Goal: Task Accomplishment & Management: Use online tool/utility

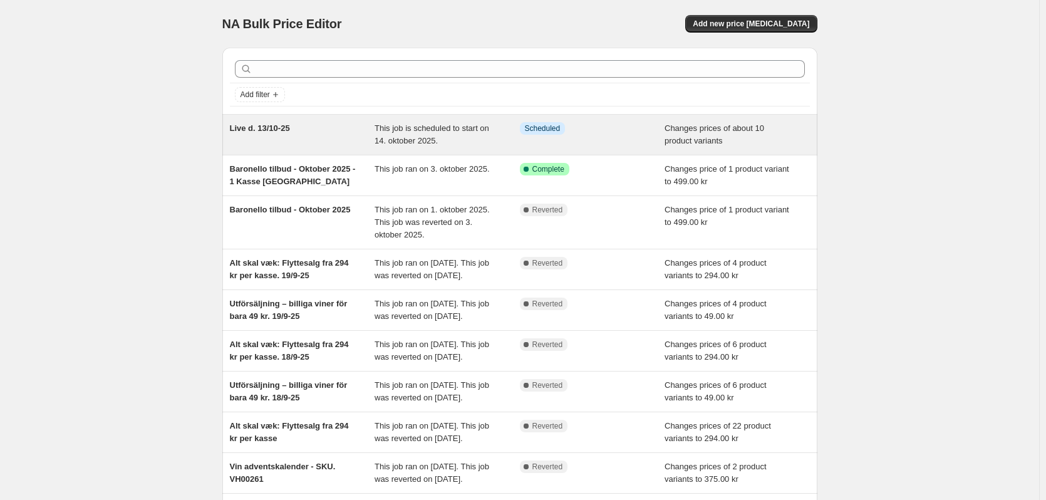
click at [264, 130] on span "Live d. 13/10-25" at bounding box center [260, 127] width 60 height 9
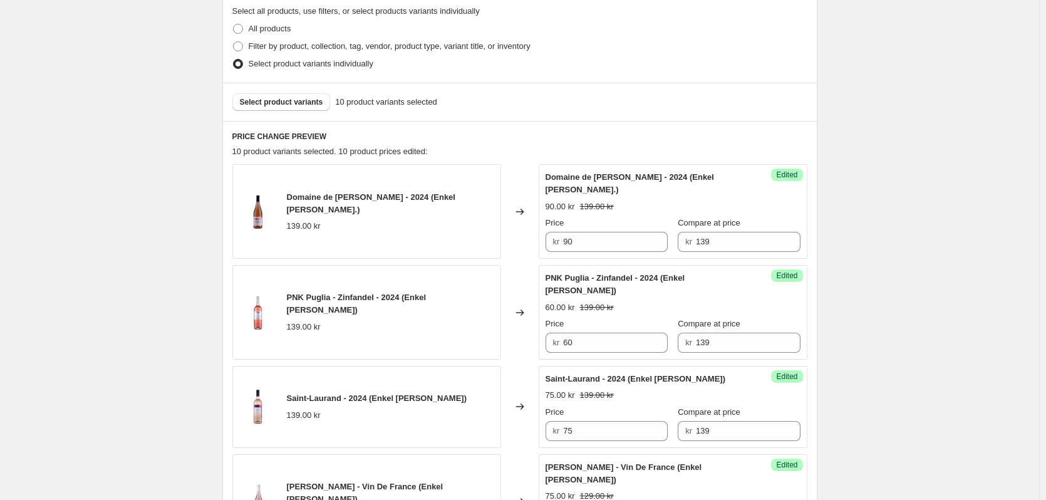
scroll to position [376, 0]
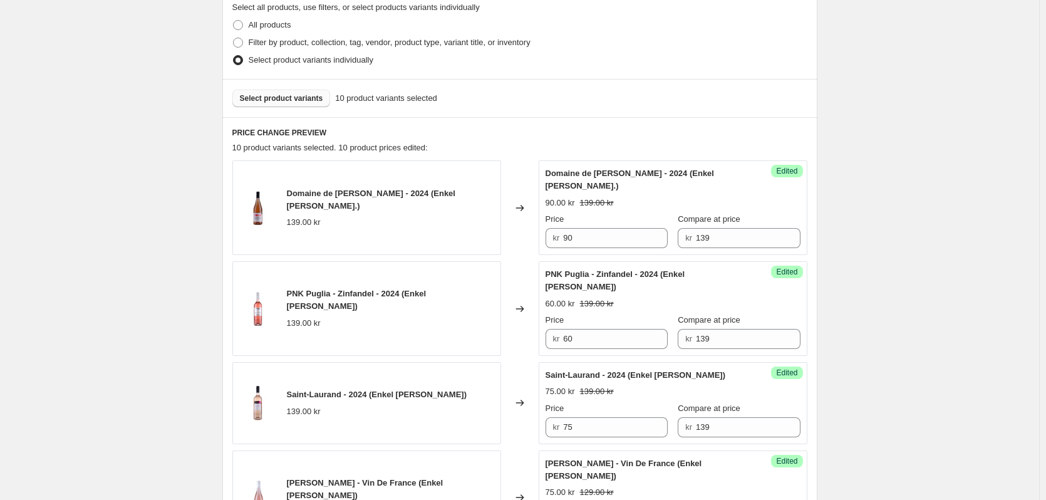
click at [267, 103] on span "Select product variants" at bounding box center [281, 98] width 83 height 10
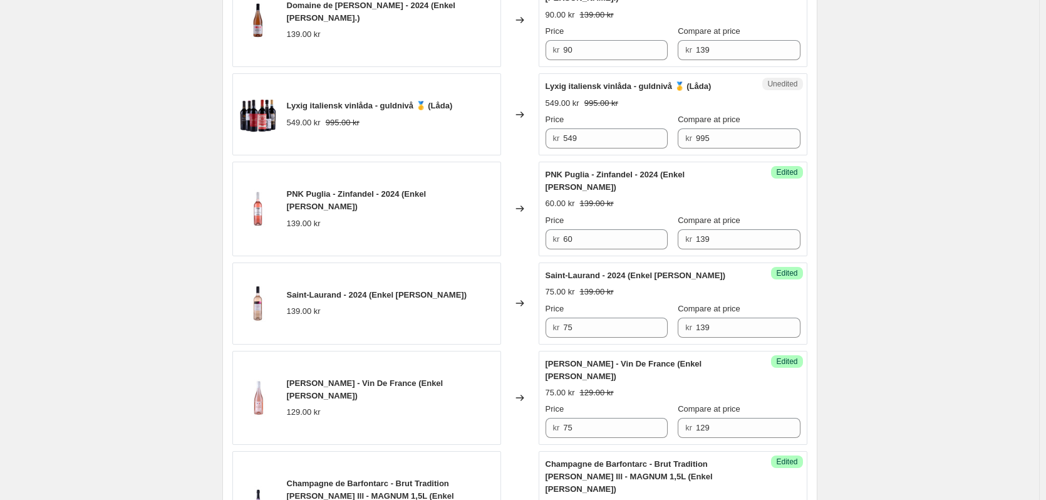
scroll to position [501, 0]
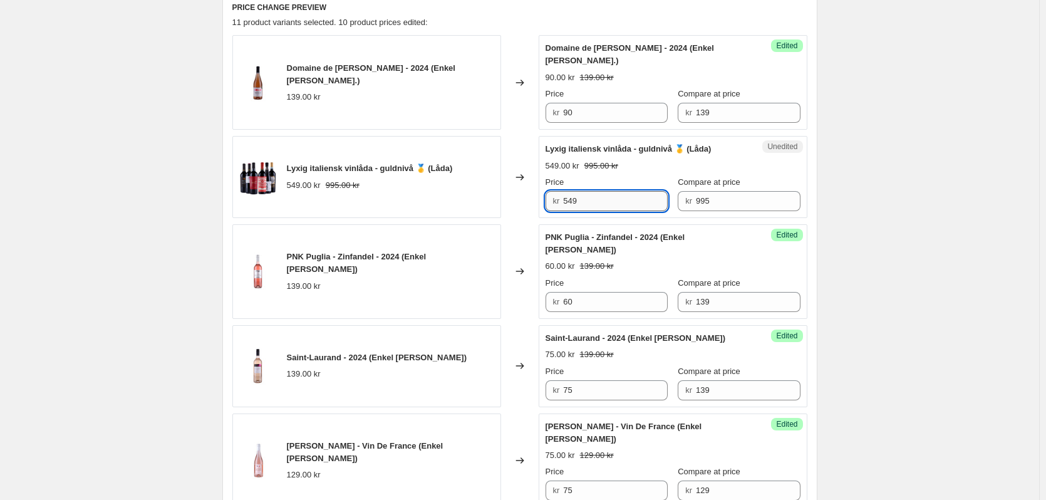
click at [583, 191] on input "549" at bounding box center [615, 201] width 105 height 20
type input "5"
type input "499"
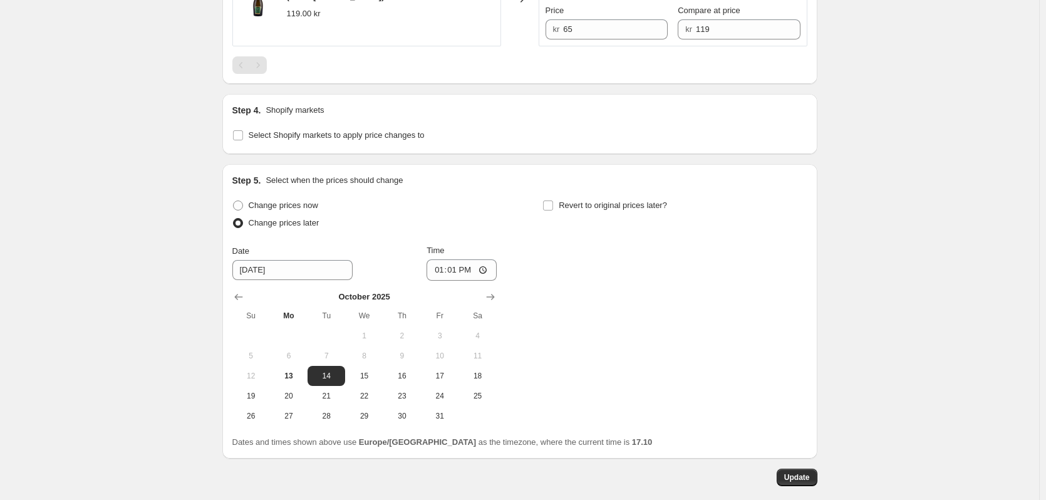
scroll to position [1592, 0]
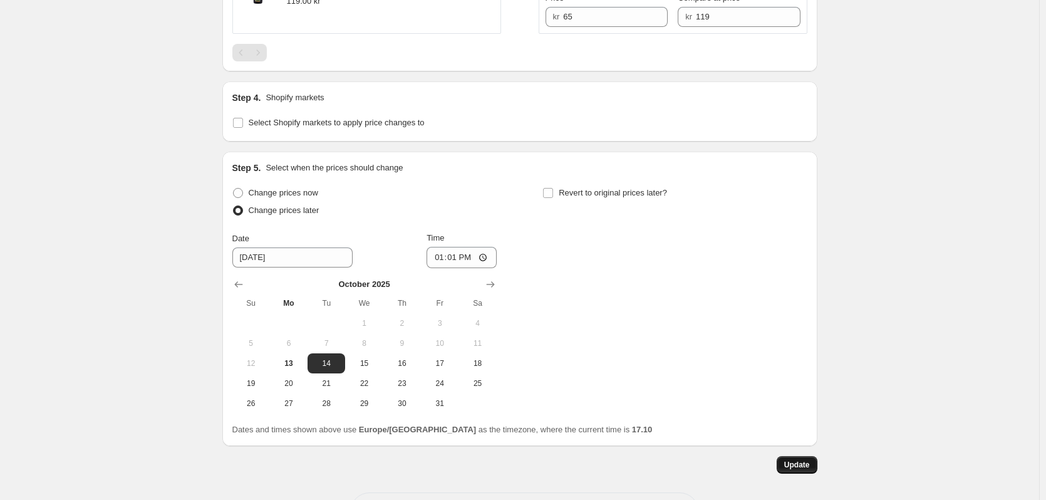
click at [804, 460] on span "Update" at bounding box center [797, 465] width 26 height 10
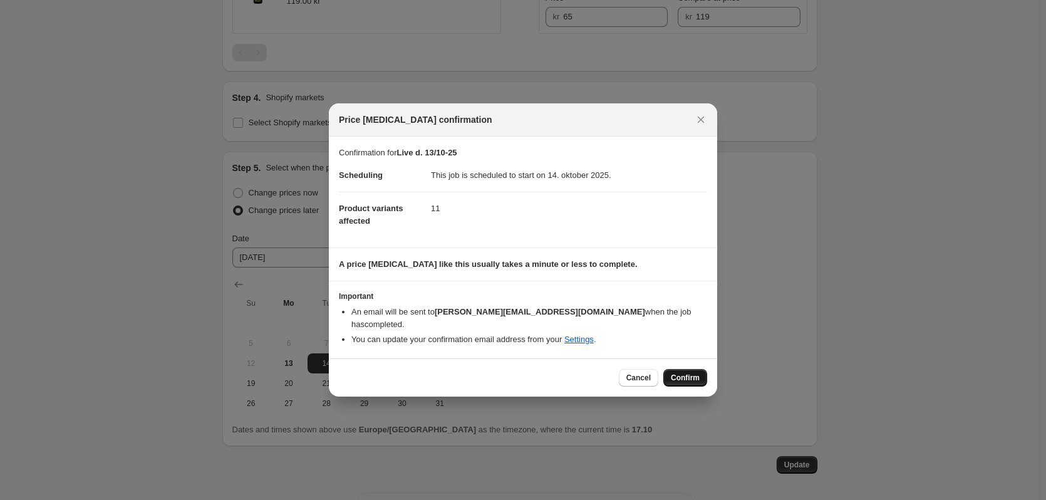
click at [682, 375] on span "Confirm" at bounding box center [685, 378] width 29 height 10
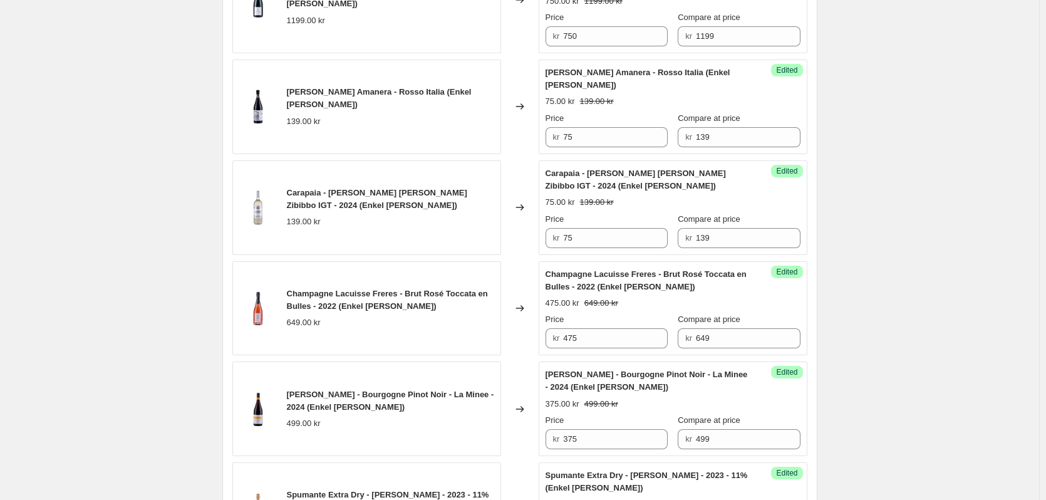
scroll to position [1028, 0]
